Goal: Find contact information

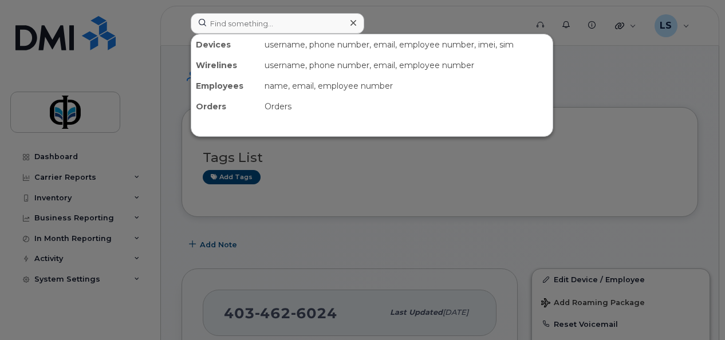
scroll to position [88, 0]
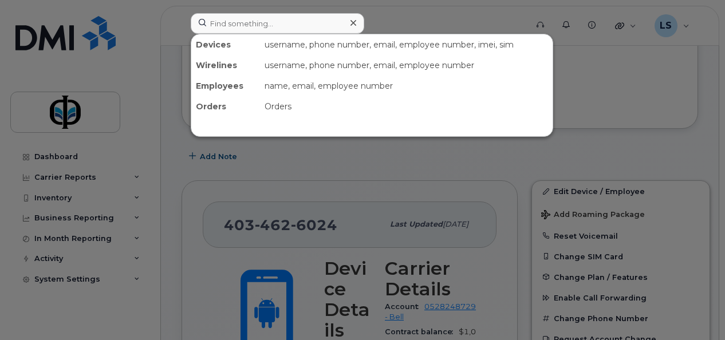
click at [276, 23] on input at bounding box center [277, 23] width 173 height 21
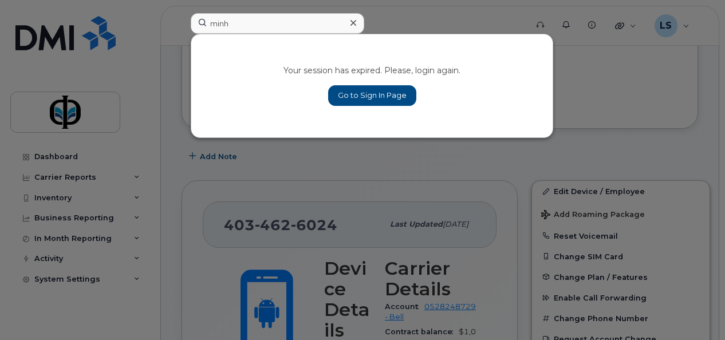
type input "minh"
click at [371, 97] on link "Go to Sign In Page" at bounding box center [372, 95] width 88 height 21
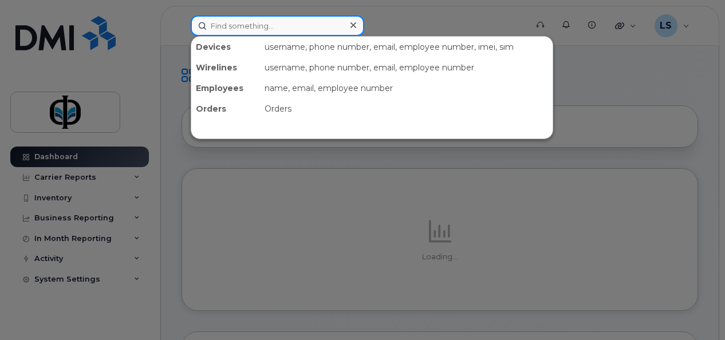
click at [237, 23] on input at bounding box center [277, 25] width 173 height 21
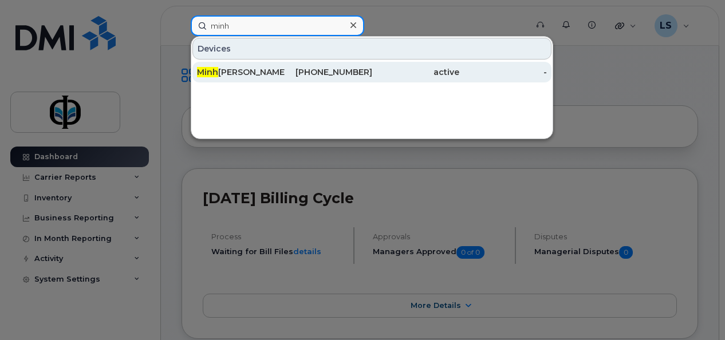
type input "minh"
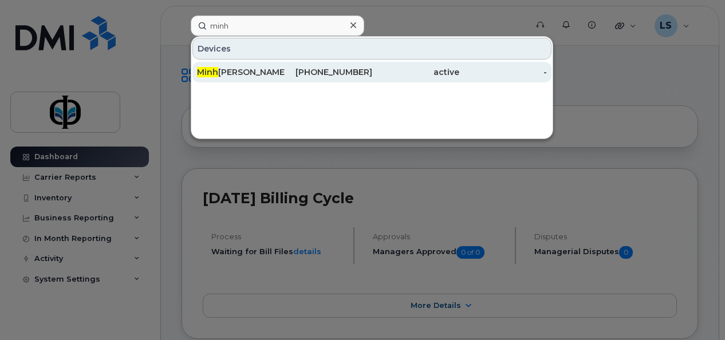
click at [287, 81] on div "780-881-5922" at bounding box center [328, 72] width 88 height 21
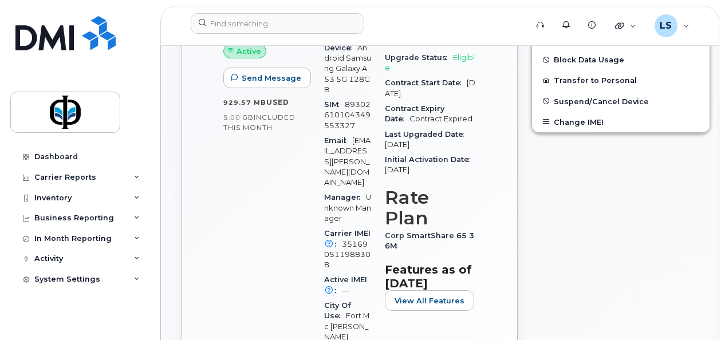
scroll to position [405, 0]
